Goal: Answer question/provide support

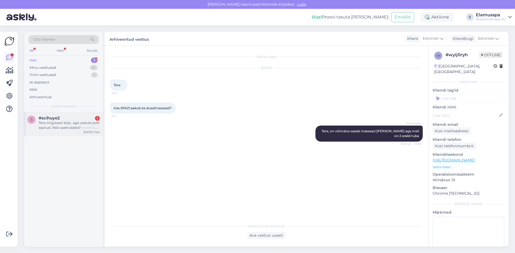
click at [83, 116] on div "s #scihuye2 1 Tere; Kirjjutasin kirja , aga vastust pole saanud. Äkki saate aid…" at bounding box center [63, 124] width 79 height 24
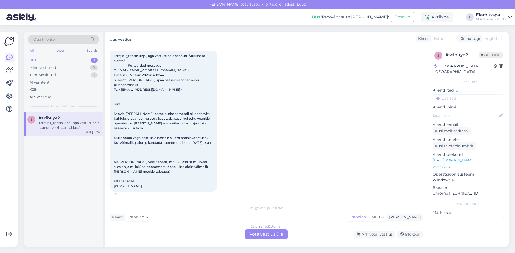
scroll to position [34, 0]
click at [428, 40] on div "Klient" at bounding box center [422, 39] width 13 height 6
click at [119, 219] on div "Klient" at bounding box center [116, 218] width 13 height 6
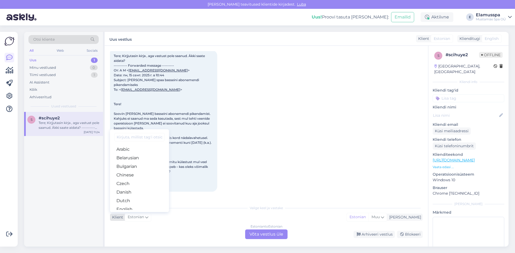
click at [119, 219] on div "Klient" at bounding box center [116, 218] width 13 height 6
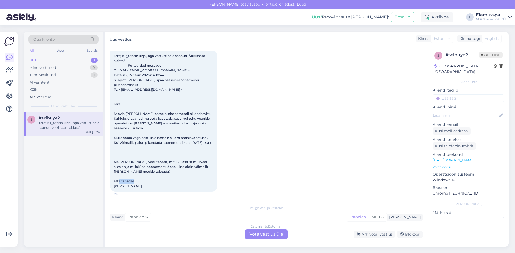
drag, startPoint x: 115, startPoint y: 180, endPoint x: 133, endPoint y: 182, distance: 18.6
click at [133, 182] on span "Tere; Kirjjutasin kirja , aga vastust pole saanud. Äkki saate aidata? ---------…" at bounding box center [163, 121] width 98 height 134
drag, startPoint x: 136, startPoint y: 183, endPoint x: 123, endPoint y: 184, distance: 13.0
click at [135, 183] on div "Tere; Kirjjutasin kirja , aga vastust pole saanud. Äkki saate aidata? ---------…" at bounding box center [163, 121] width 107 height 142
drag, startPoint x: 113, startPoint y: 181, endPoint x: 135, endPoint y: 181, distance: 22.0
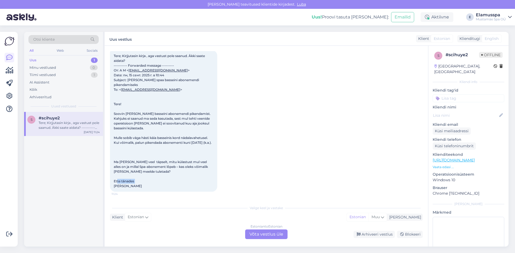
click at [135, 181] on div "Tere; Kirjjutasin kirja , aga vastust pole saanud. Äkki saate aidata? ---------…" at bounding box center [163, 121] width 107 height 142
copy span "[PERSON_NAME]"
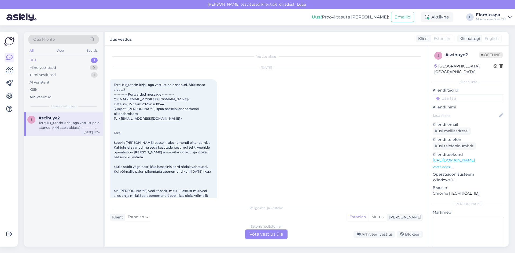
scroll to position [0, 0]
click at [472, 41] on div "Klienditugi" at bounding box center [468, 39] width 23 height 6
click at [417, 43] on div "Uus vestlus Klient Estonian Klienditugi English" at bounding box center [307, 39] width 404 height 14
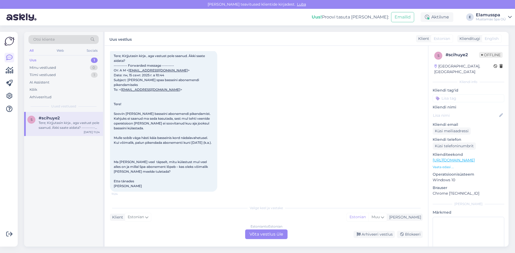
scroll to position [34, 0]
click at [414, 217] on div "[PERSON_NAME]" at bounding box center [404, 218] width 34 height 6
click at [307, 166] on div "[DATE] Tere; Kirjjutasin kirja , aga vastust pole saanud. Äkki saate aidata? --…" at bounding box center [266, 115] width 313 height 165
click at [270, 235] on div "Estonian to Estonian Võta vestlus üle" at bounding box center [266, 235] width 42 height 10
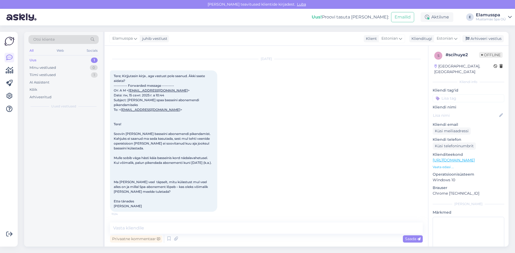
scroll to position [14, 0]
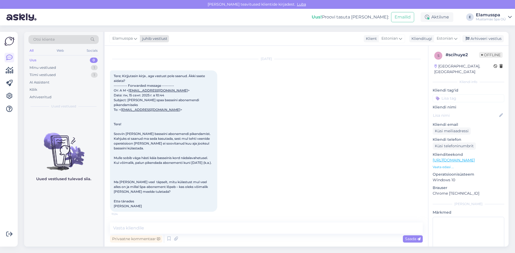
click at [133, 41] on div "Elamusspa" at bounding box center [124, 38] width 31 height 9
click at [137, 79] on div "[EMAIL_ADDRESS][DOMAIN_NAME]" at bounding box center [140, 81] width 44 height 5
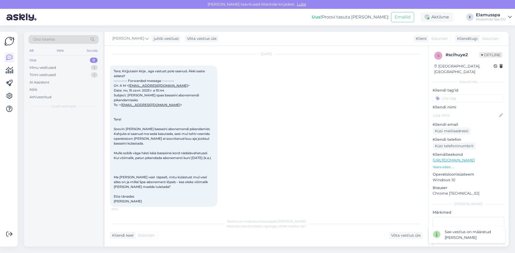
scroll to position [21, 0]
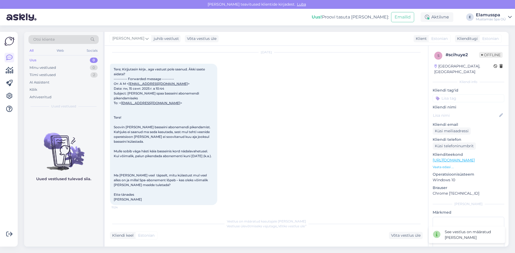
click at [241, 128] on div "[DATE] Tere; Kirjjutasin kirja , aga vastust pole saanud. Äkki saate aidata? --…" at bounding box center [266, 129] width 313 height 165
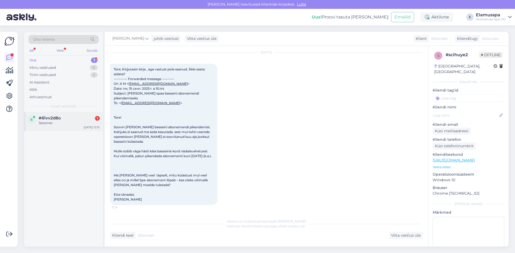
click at [71, 120] on div "#61vv2d8o 1" at bounding box center [69, 118] width 61 height 5
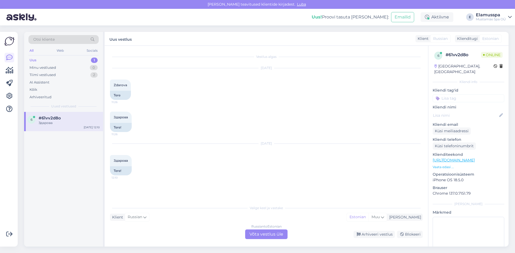
click at [273, 239] on div "Russian to Estonian Võta vestlus üle" at bounding box center [266, 235] width 42 height 10
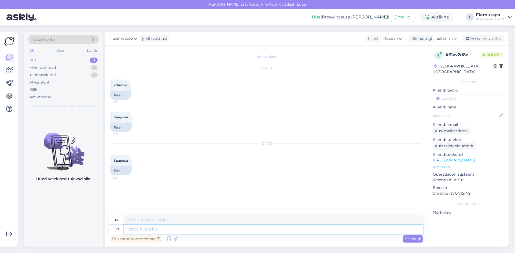
click at [251, 233] on textarea at bounding box center [273, 229] width 299 height 9
type textarea "Tere!"
type textarea "Привет!"
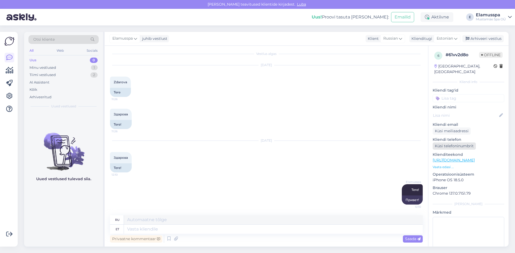
click at [464, 143] on div "Küsi telefoninumbrit" at bounding box center [453, 146] width 43 height 7
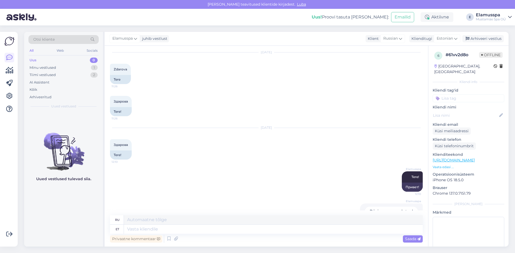
scroll to position [0, 0]
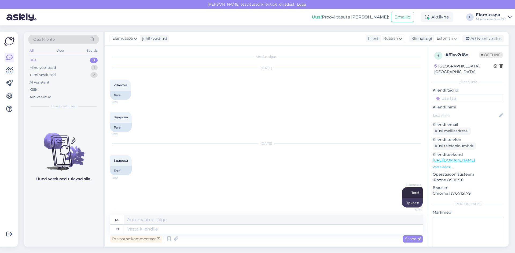
drag, startPoint x: 264, startPoint y: 94, endPoint x: 233, endPoint y: 124, distance: 43.2
drag, startPoint x: 233, startPoint y: 124, endPoint x: 228, endPoint y: 127, distance: 6.1
click at [228, 127] on div "Здарова 11:26 Tere!" at bounding box center [266, 122] width 313 height 32
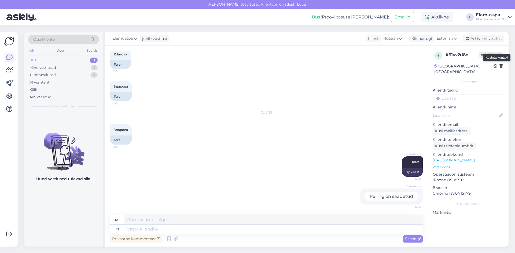
click at [499, 67] on icon at bounding box center [500, 67] width 3 height 4
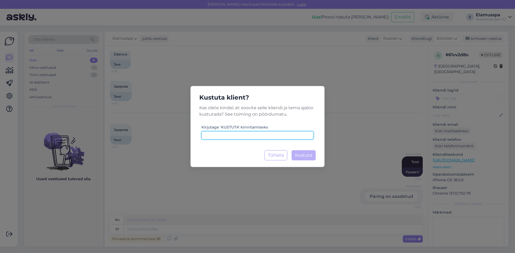
click at [279, 135] on input at bounding box center [257, 135] width 112 height 8
type input "KUSTUTA"
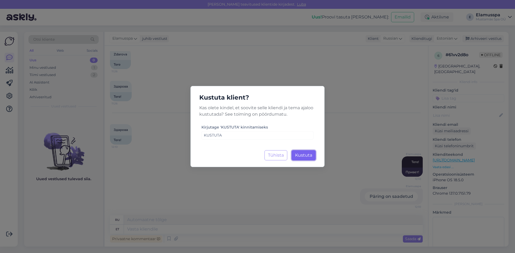
click at [311, 156] on span "Kustuta" at bounding box center [303, 155] width 17 height 5
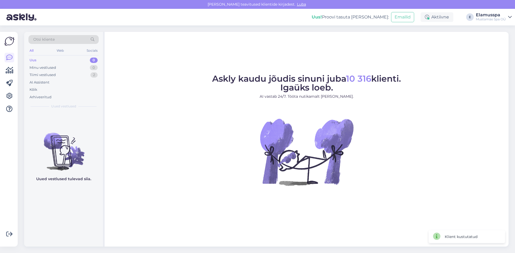
click at [61, 62] on div "Uus 0" at bounding box center [63, 61] width 70 height 8
